Goal: Task Accomplishment & Management: Manage account settings

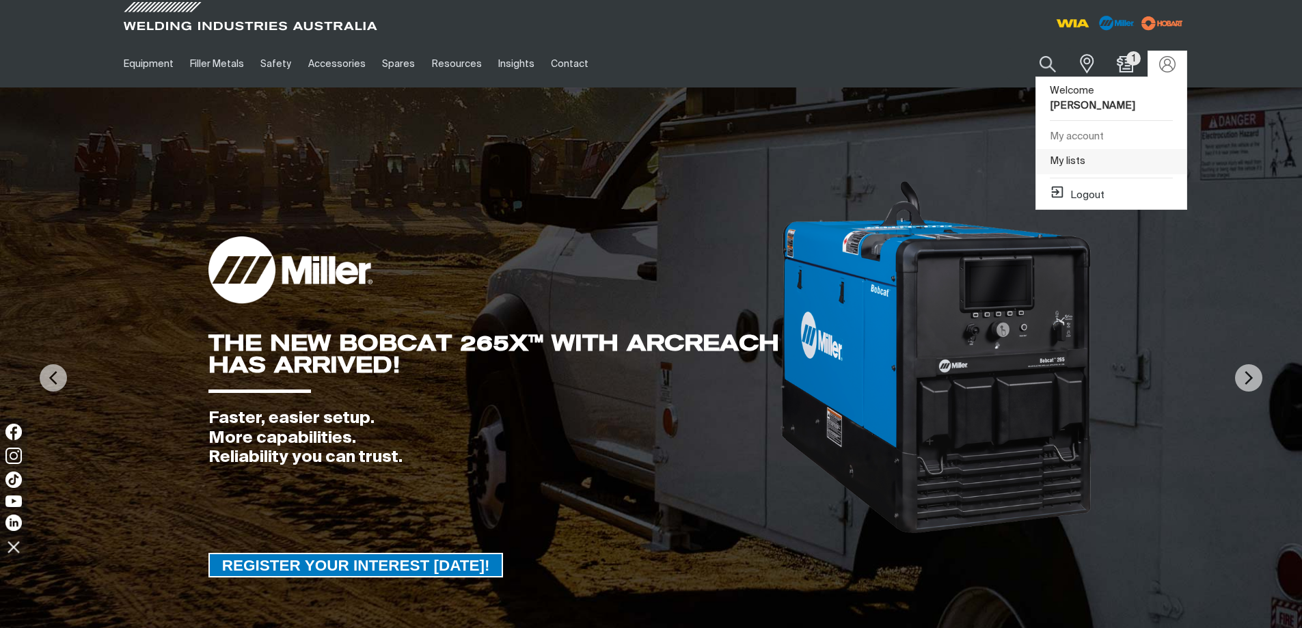
click at [1065, 149] on link "My lists" at bounding box center [1111, 161] width 150 height 25
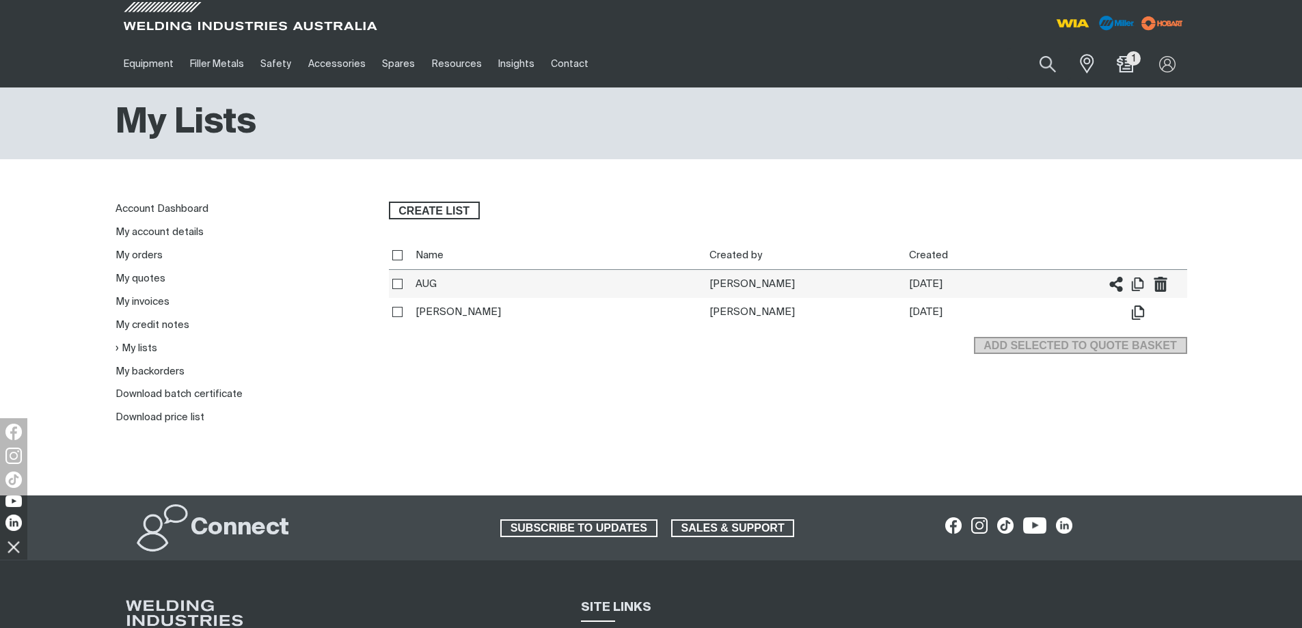
click at [434, 280] on th "AUG" at bounding box center [559, 284] width 294 height 29
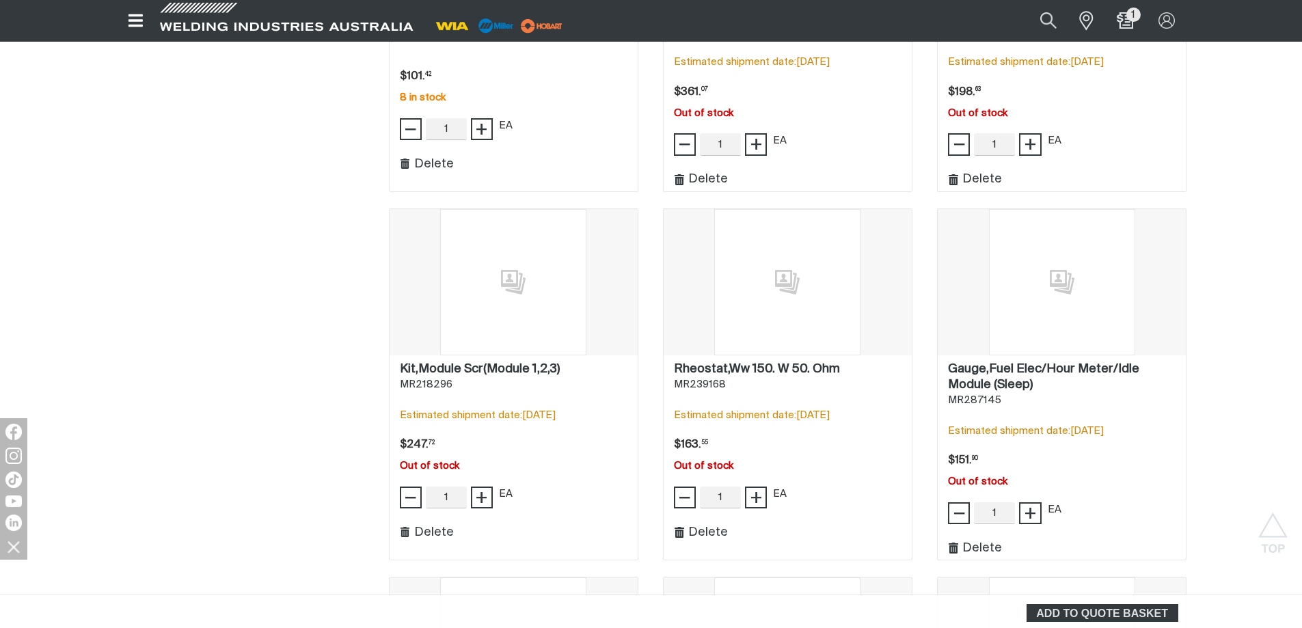
scroll to position [888, 0]
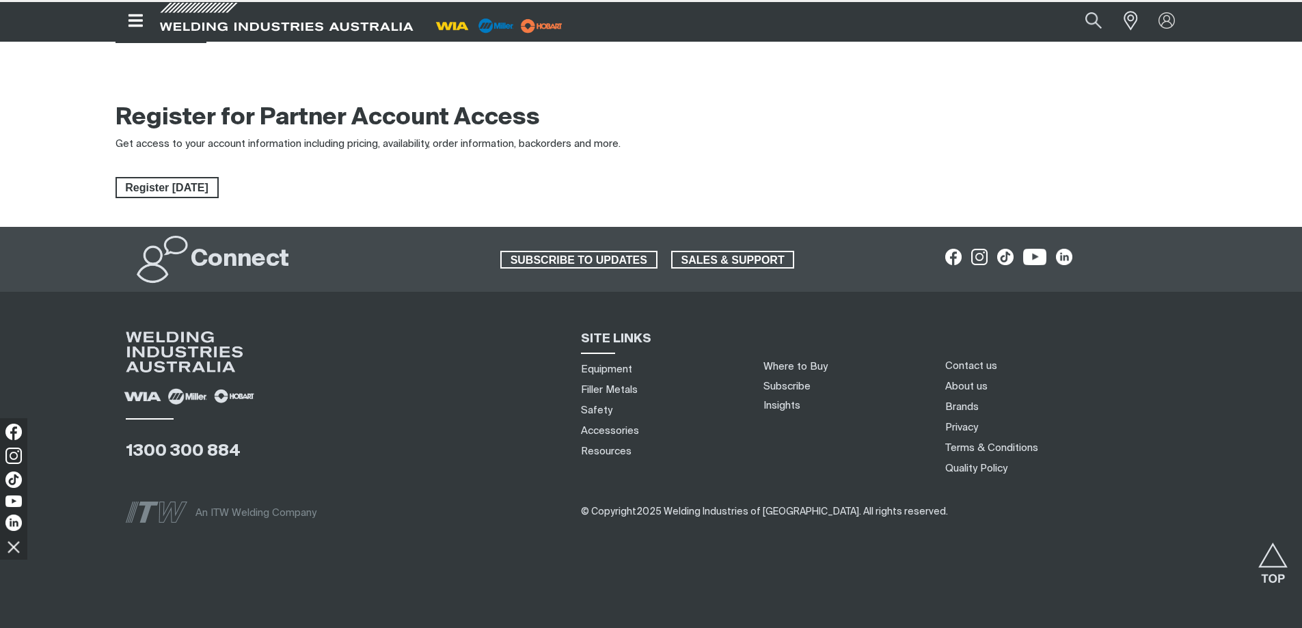
type input "[EMAIL_ADDRESS][DOMAIN_NAME]"
